Goal: Information Seeking & Learning: Learn about a topic

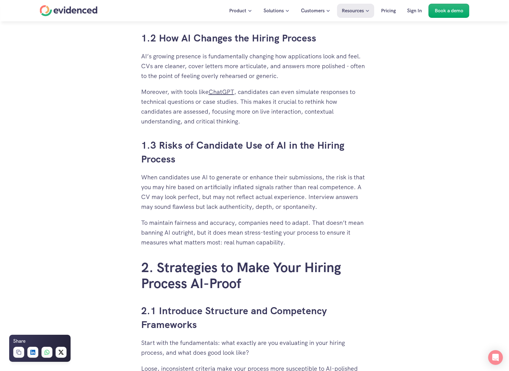
scroll to position [554, 0]
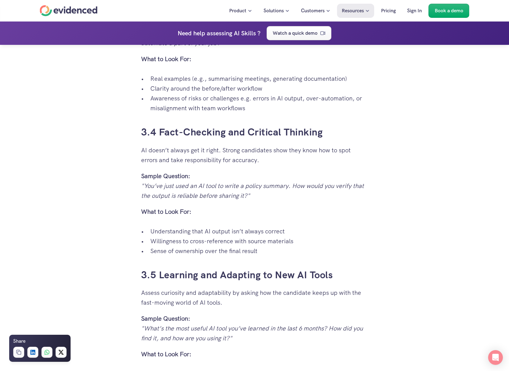
scroll to position [1127, 0]
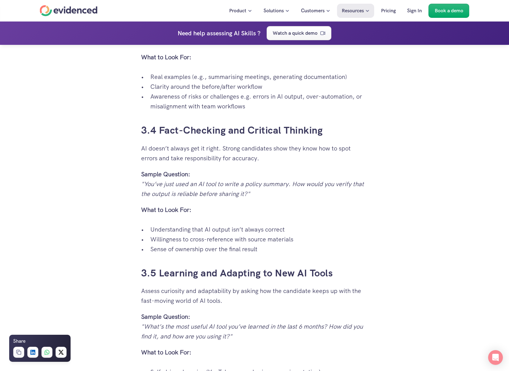
click at [223, 134] on h3 "3.4 Fact-Checking and Critical Thinking" at bounding box center [254, 130] width 227 height 14
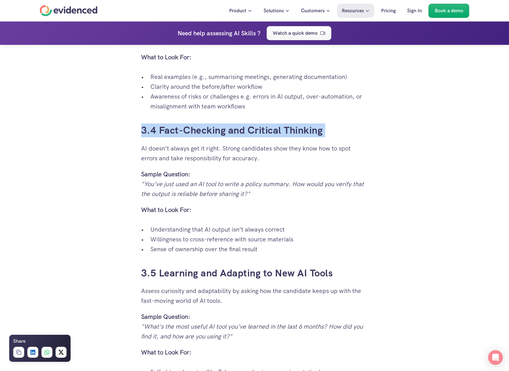
click at [223, 134] on h3 "3.4 Fact-Checking and Critical Thinking" at bounding box center [254, 130] width 227 height 14
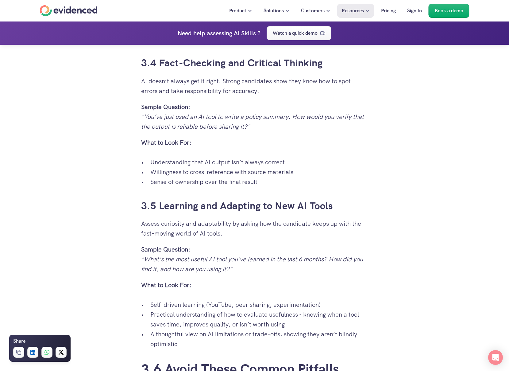
scroll to position [1196, 0]
